Goal: Task Accomplishment & Management: Manage account settings

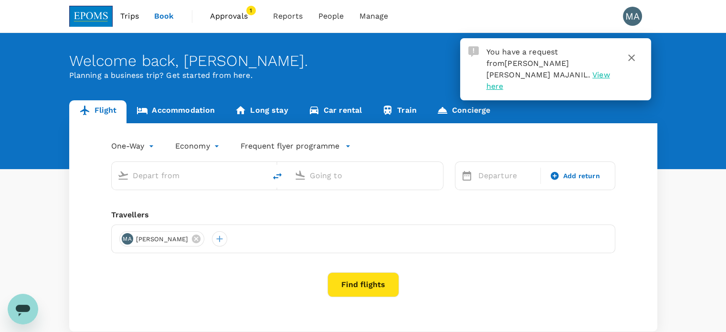
click at [220, 13] on span "Approvals" at bounding box center [234, 16] width 48 height 11
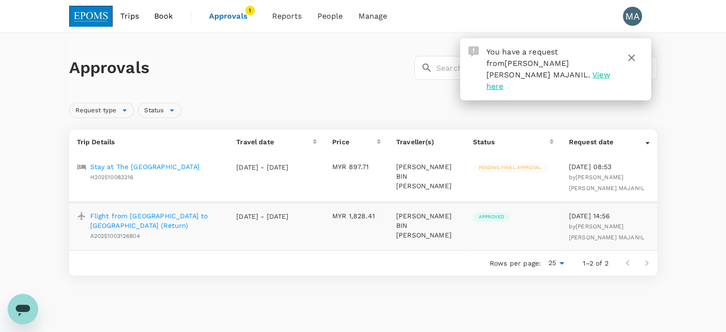
click at [156, 164] on p "Stay at The [GEOGRAPHIC_DATA]" at bounding box center [144, 167] width 109 height 10
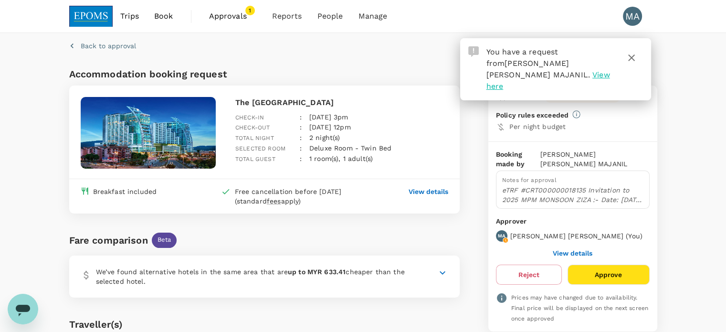
click at [627, 60] on icon "button" at bounding box center [631, 57] width 11 height 11
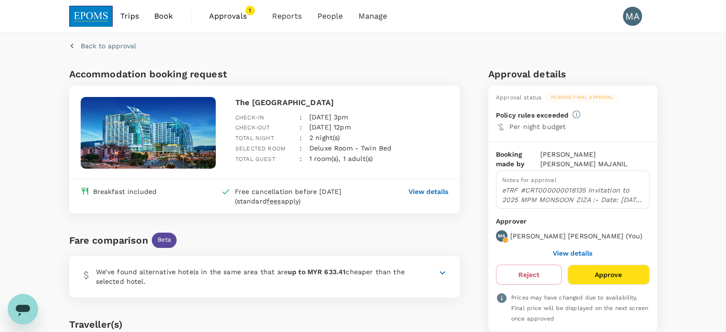
click at [632, 265] on button "Approve" at bounding box center [608, 274] width 82 height 20
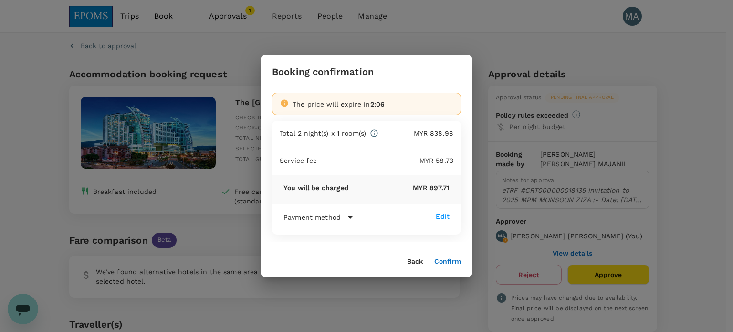
click at [445, 261] on button "Confirm" at bounding box center [447, 262] width 27 height 8
